Goal: Task Accomplishment & Management: Manage account settings

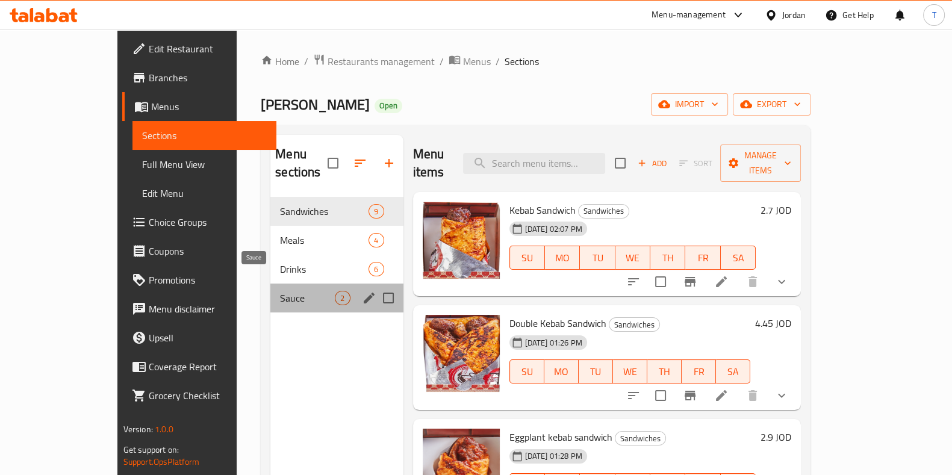
click at [280, 291] on span "Sauce" at bounding box center [307, 298] width 55 height 14
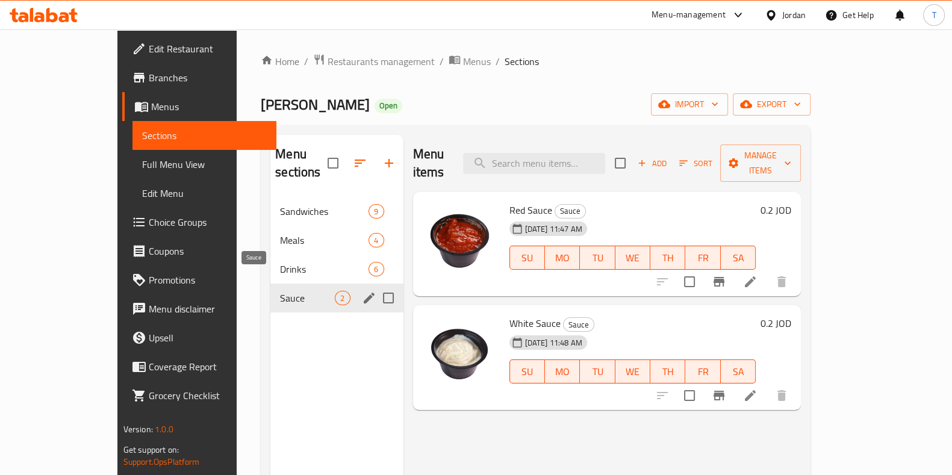
click at [280, 262] on span "Drinks" at bounding box center [324, 269] width 89 height 14
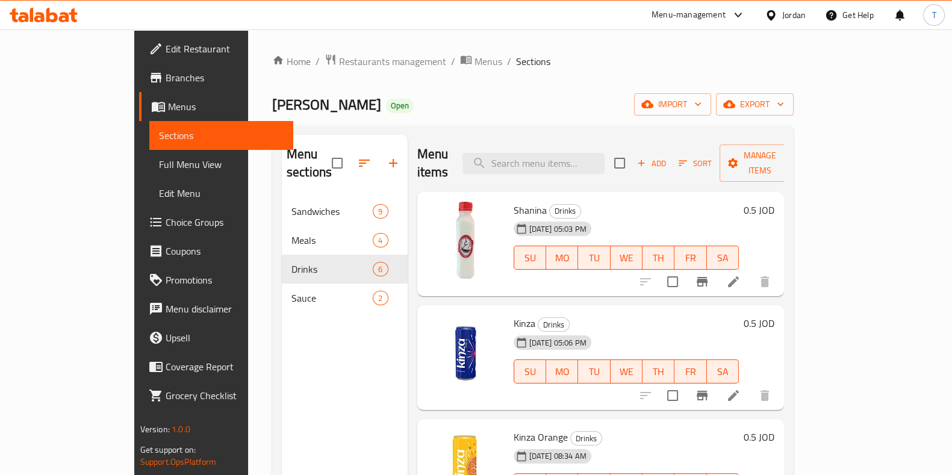
click at [741, 275] on icon at bounding box center [733, 282] width 14 height 14
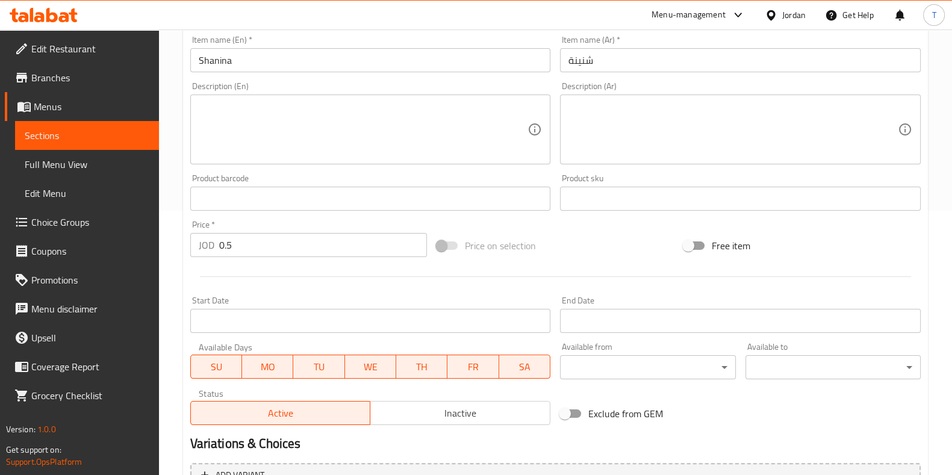
scroll to position [392, 0]
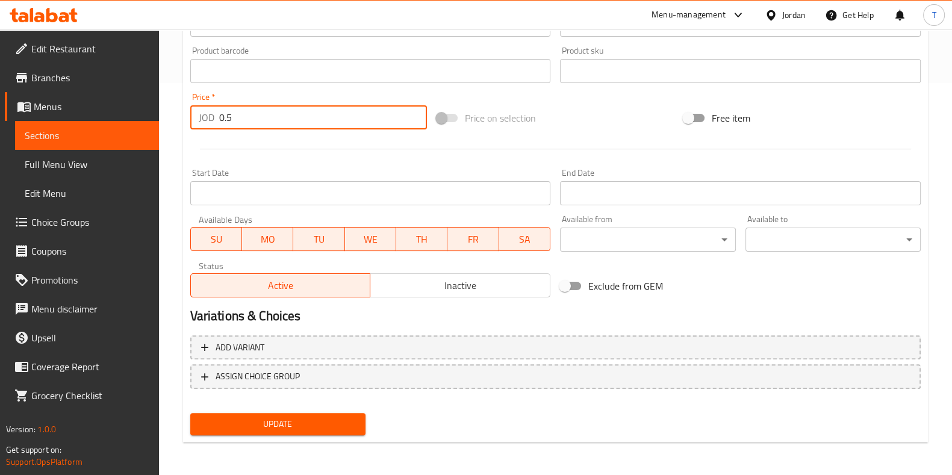
click at [226, 114] on input "0.5" at bounding box center [323, 117] width 208 height 24
type input "0.75"
click at [300, 427] on span "Update" at bounding box center [278, 424] width 156 height 15
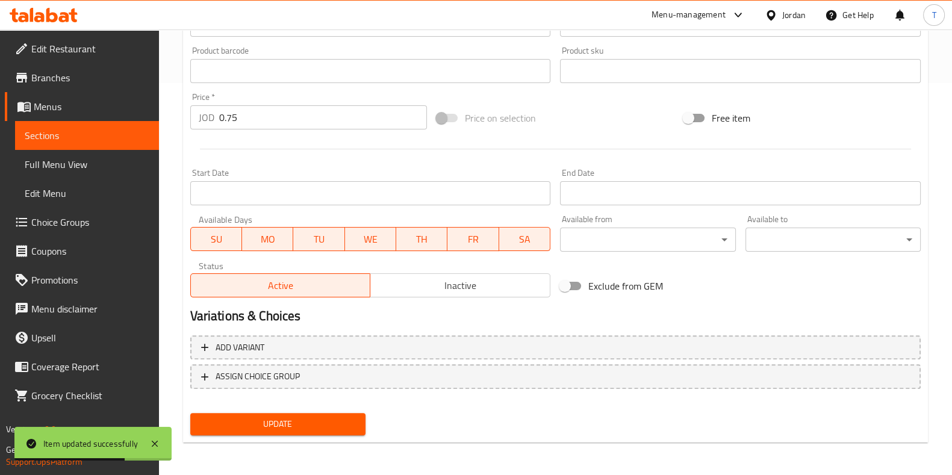
click at [285, 425] on span "Update" at bounding box center [278, 424] width 156 height 15
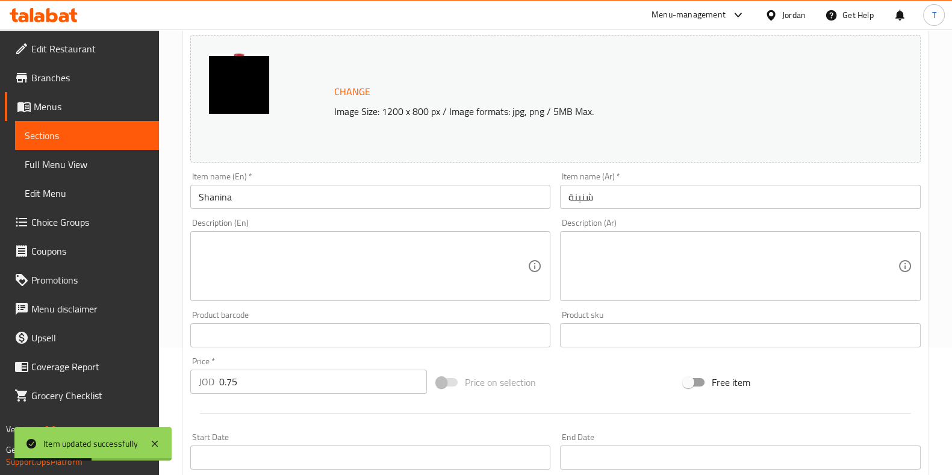
scroll to position [0, 0]
